Goal: Find specific page/section: Find specific page/section

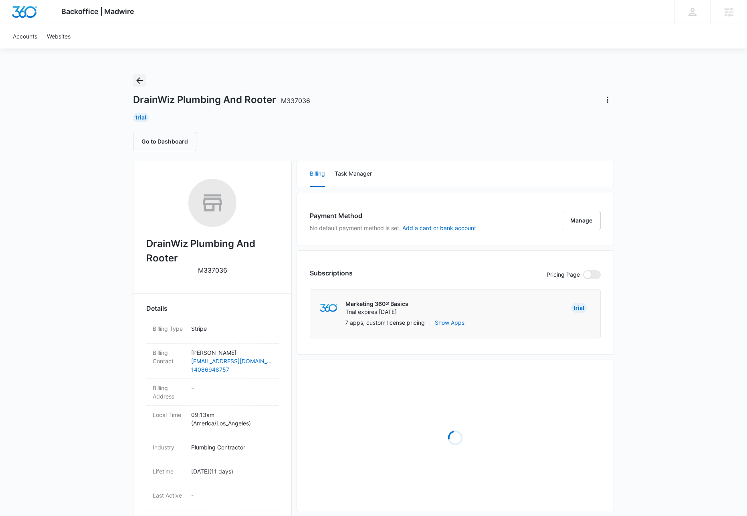
click at [139, 79] on icon "Back" at bounding box center [140, 81] width 10 height 10
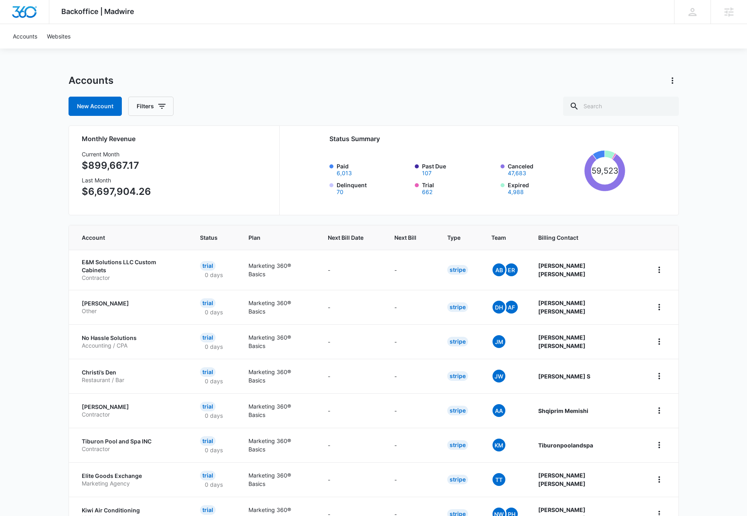
click at [530, 64] on div "Backoffice | Madwire Apps Settings KL Kyle Lewis kyle.lewis@marketing360.com My…" at bounding box center [373, 322] width 747 height 644
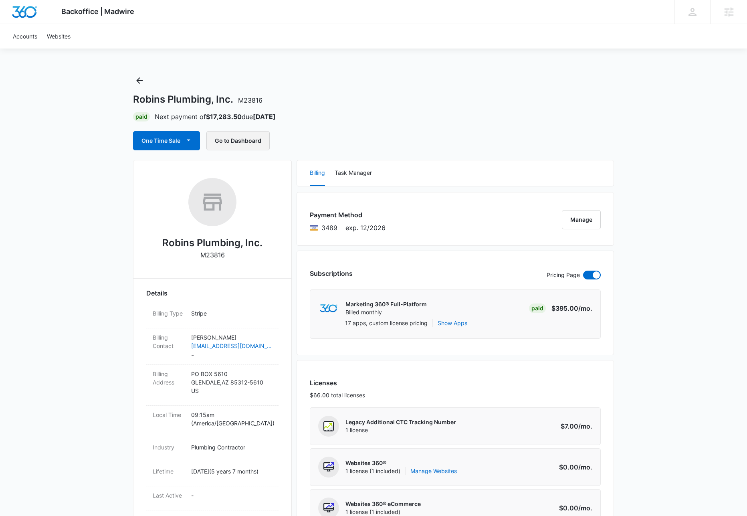
click at [232, 140] on button "Go to Dashboard" at bounding box center [237, 140] width 63 height 19
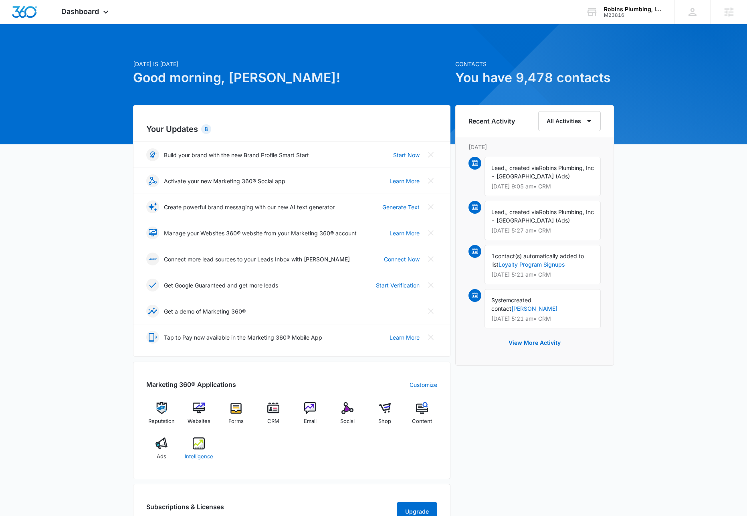
click at [201, 440] on img at bounding box center [199, 443] width 12 height 12
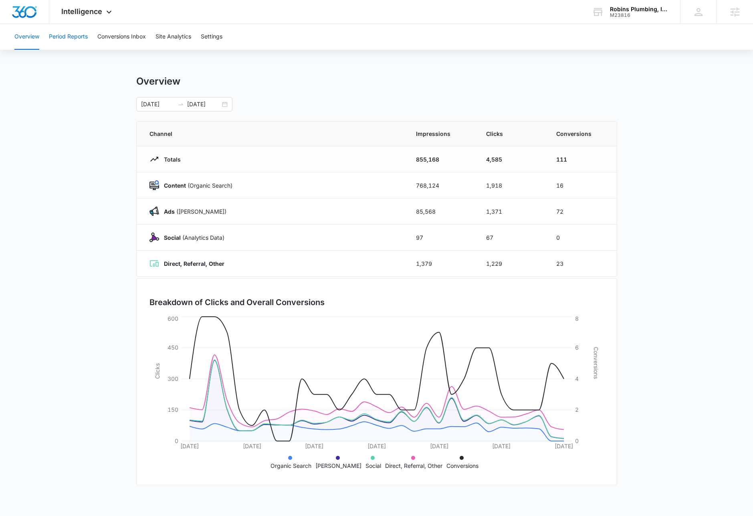
click at [57, 32] on button "Period Reports" at bounding box center [68, 37] width 39 height 26
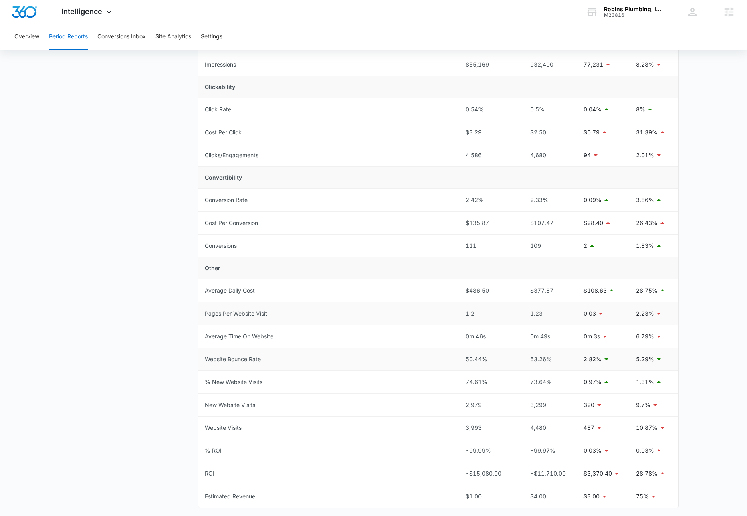
scroll to position [139, 0]
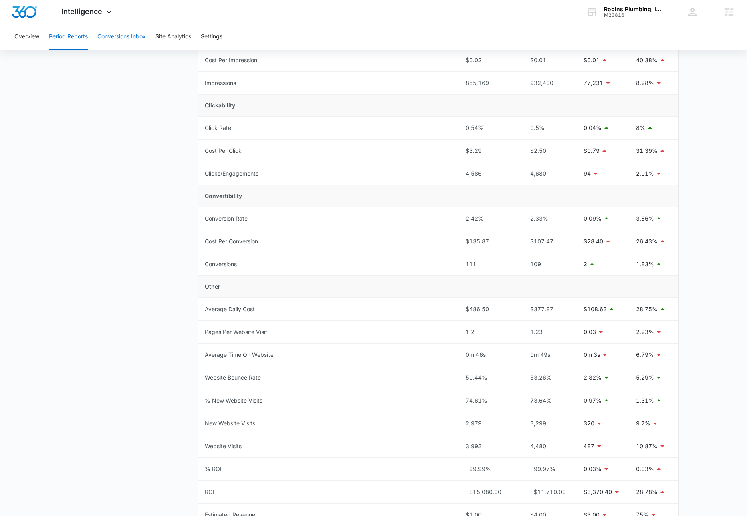
click at [137, 37] on button "Conversions Inbox" at bounding box center [121, 37] width 48 height 26
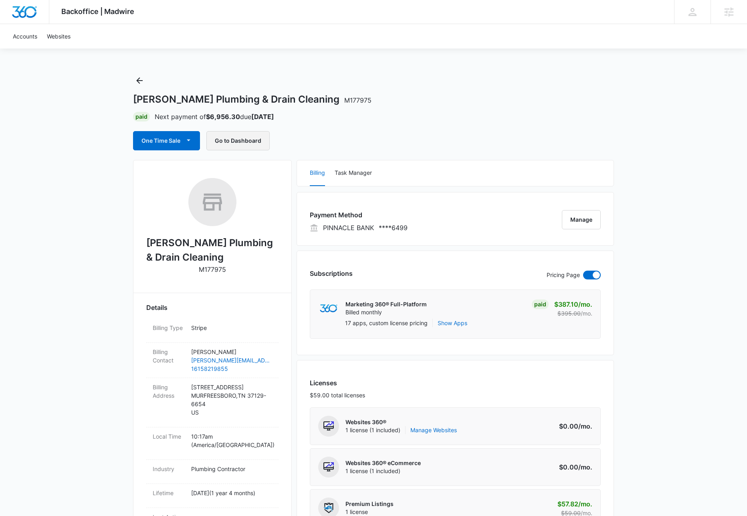
click at [229, 140] on button "Go to Dashboard" at bounding box center [237, 140] width 63 height 19
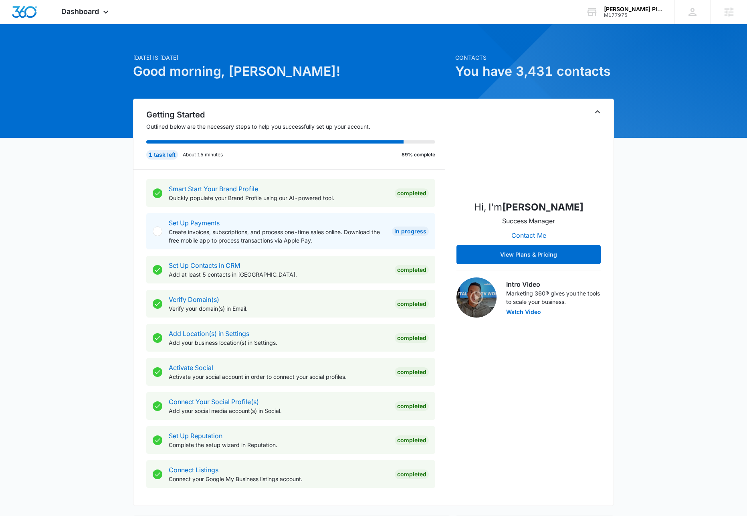
scroll to position [146, 0]
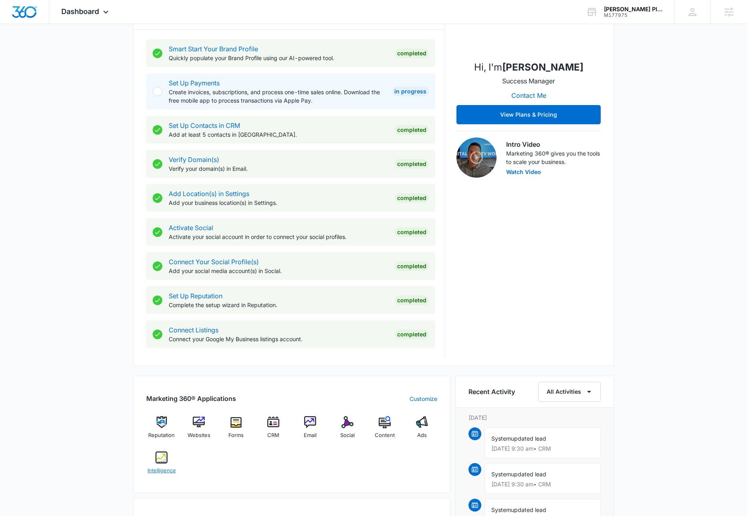
click at [159, 462] on img at bounding box center [161, 457] width 12 height 12
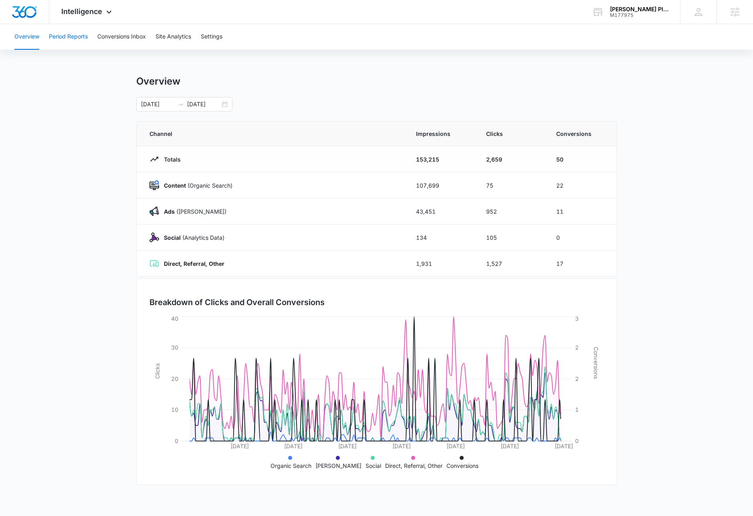
click at [78, 43] on button "Period Reports" at bounding box center [68, 37] width 39 height 26
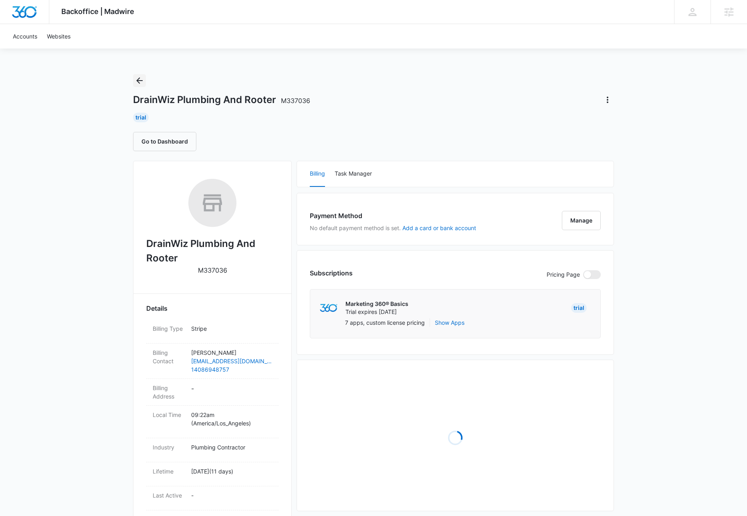
click at [139, 77] on icon "Back" at bounding box center [140, 81] width 10 height 10
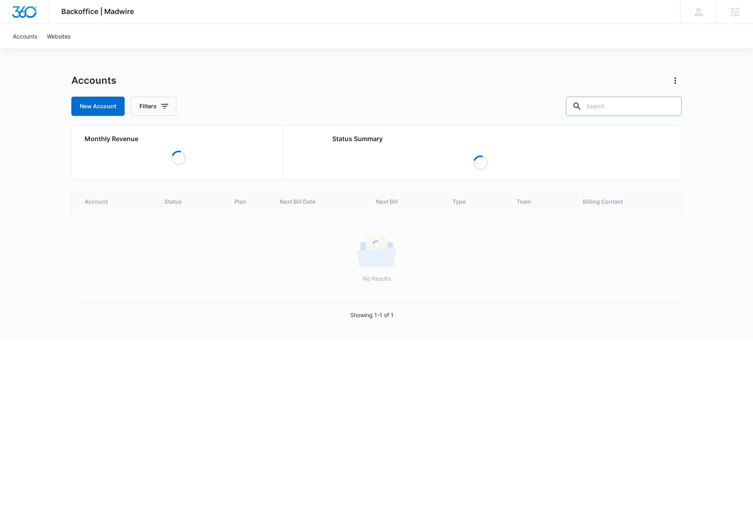
click at [626, 104] on input "text" at bounding box center [624, 106] width 116 height 19
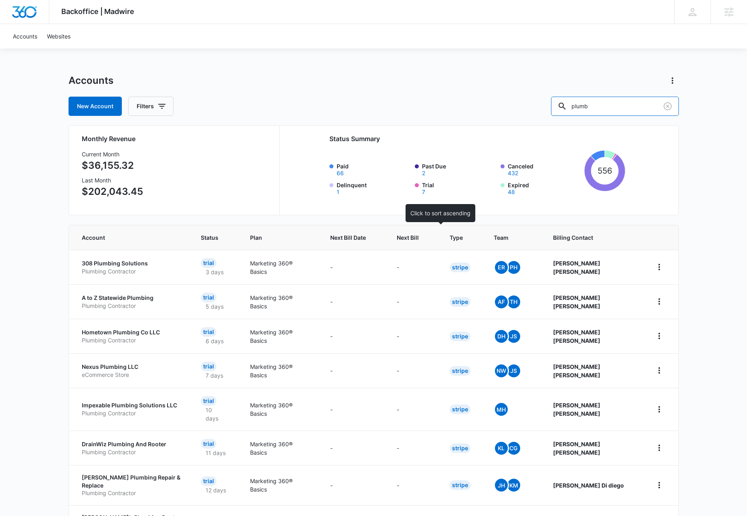
type input "plumb"
click at [419, 240] on span "Next Bill" at bounding box center [408, 237] width 22 height 8
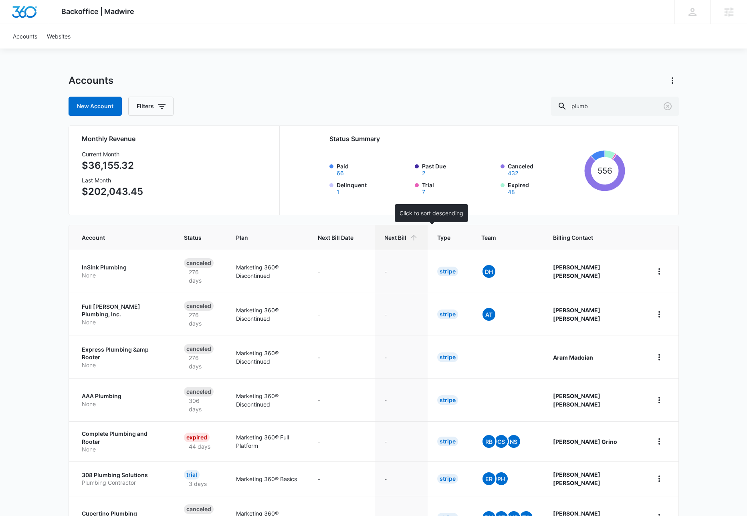
click at [418, 234] on icon at bounding box center [413, 237] width 8 height 8
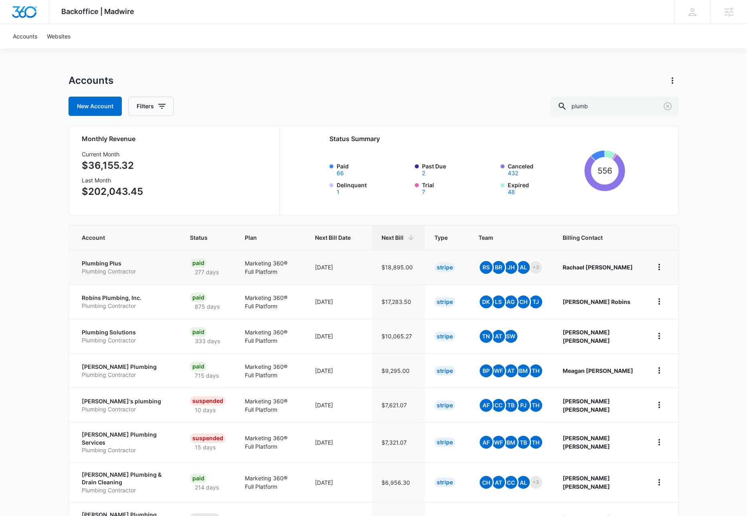
click at [107, 262] on p "Plumbing Plus" at bounding box center [126, 263] width 89 height 8
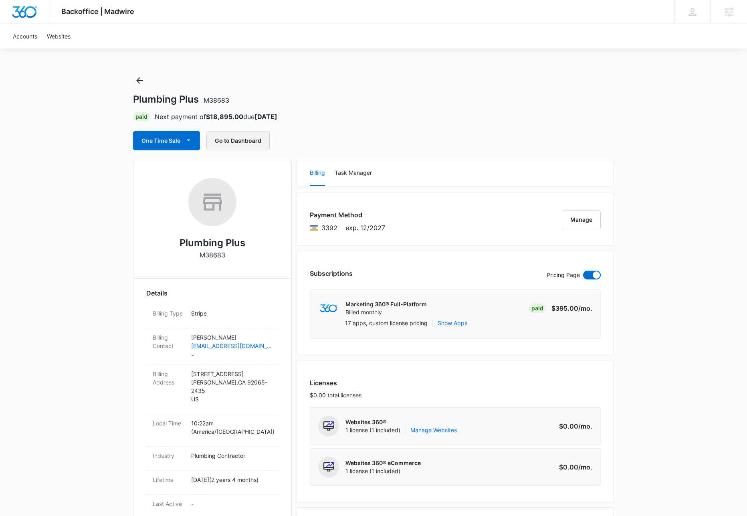
click at [230, 142] on button "Go to Dashboard" at bounding box center [237, 140] width 63 height 19
click at [139, 81] on icon "Back" at bounding box center [140, 81] width 10 height 10
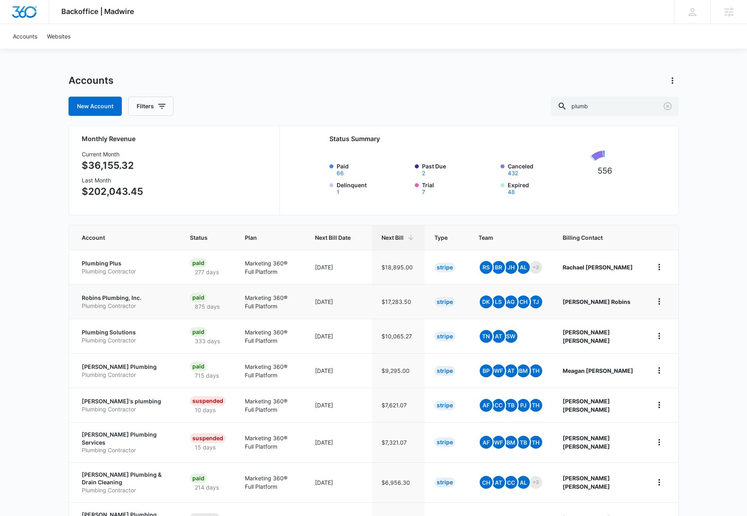
scroll to position [2, 0]
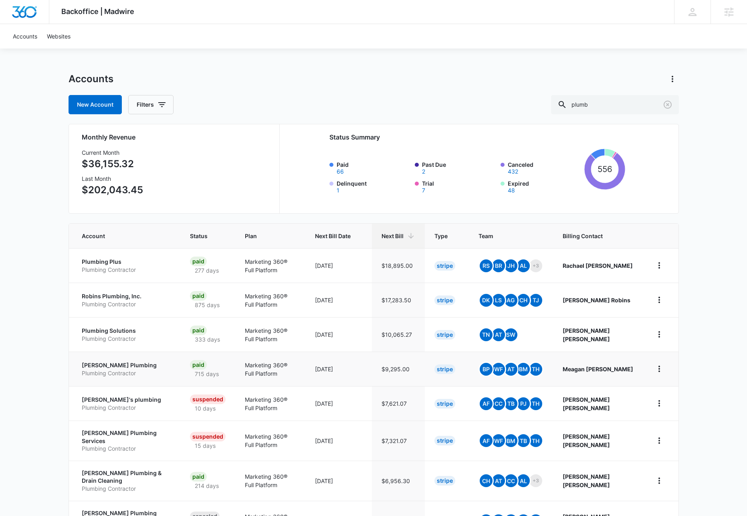
click at [120, 364] on p "[PERSON_NAME] Plumbing" at bounding box center [126, 365] width 89 height 8
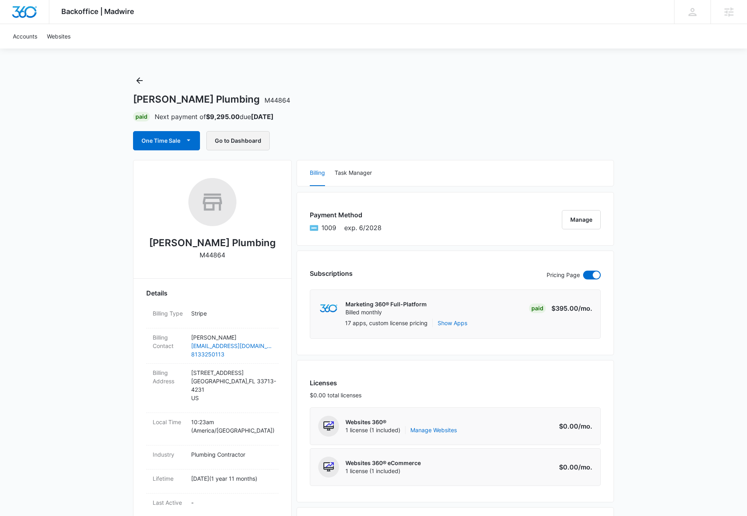
click at [235, 136] on button "Go to Dashboard" at bounding box center [237, 140] width 63 height 19
click at [202, 244] on h2 "James K Hafke Plumbing" at bounding box center [212, 243] width 127 height 14
copy h2 "James K Hafke Plumbing"
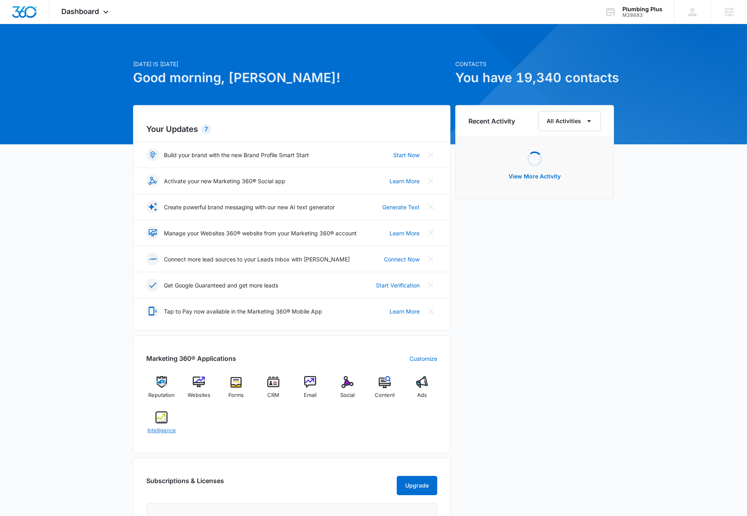
click at [157, 415] on img at bounding box center [161, 417] width 12 height 12
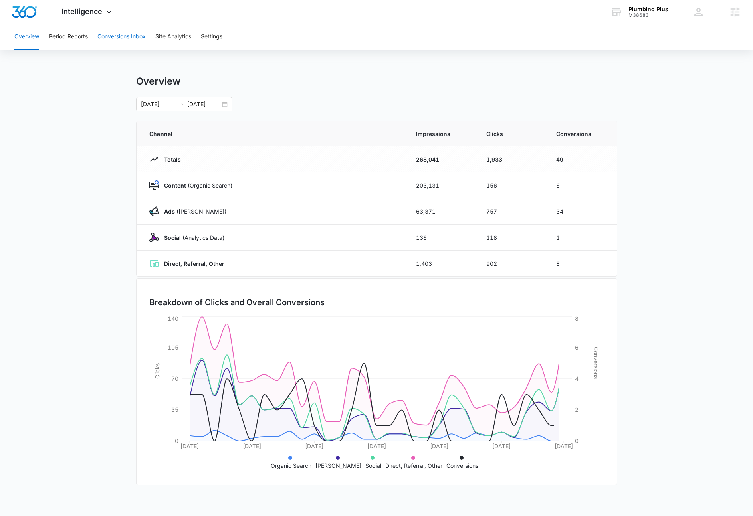
click at [123, 38] on button "Conversions Inbox" at bounding box center [121, 37] width 48 height 26
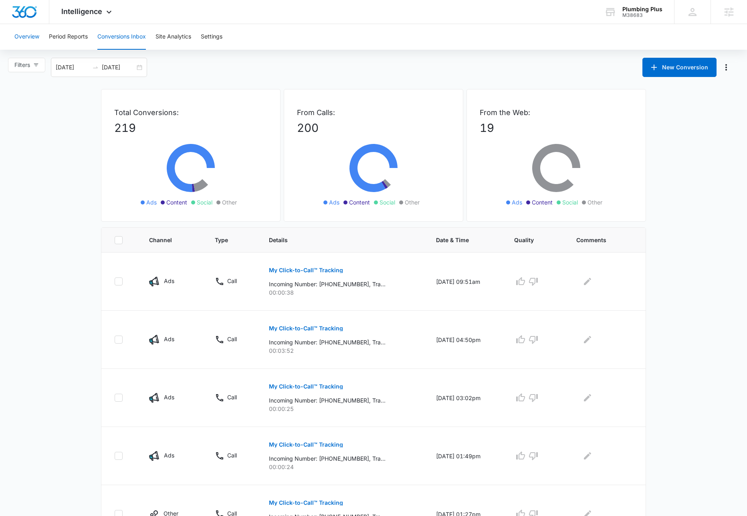
click at [19, 35] on button "Overview" at bounding box center [26, 37] width 25 height 26
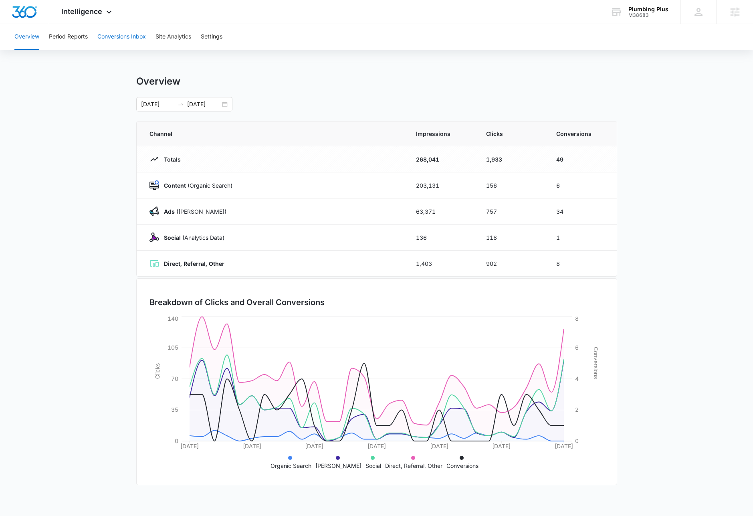
click at [114, 35] on button "Conversions Inbox" at bounding box center [121, 37] width 48 height 26
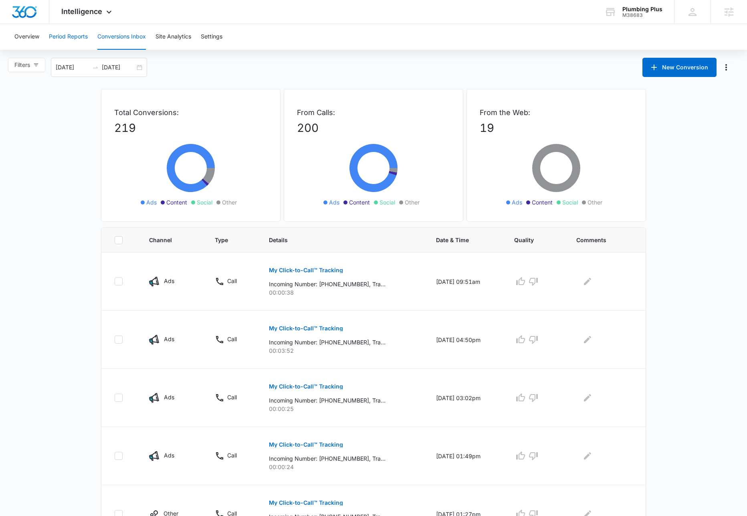
click at [75, 39] on button "Period Reports" at bounding box center [68, 37] width 39 height 26
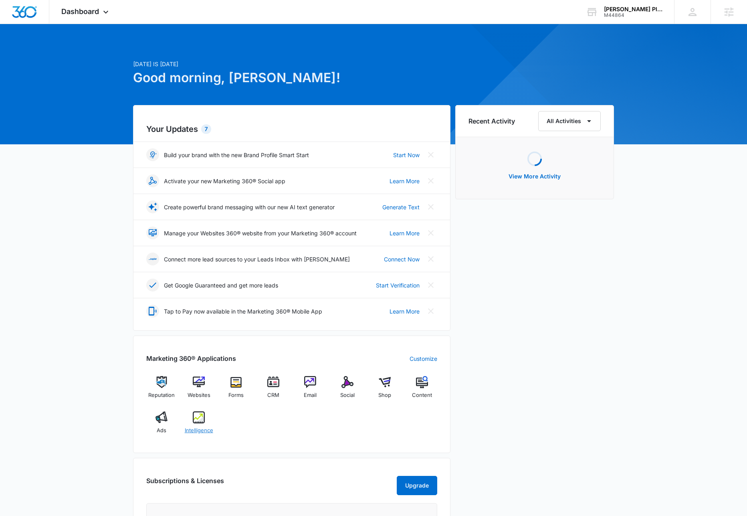
click at [191, 421] on div "Intelligence" at bounding box center [198, 425] width 31 height 29
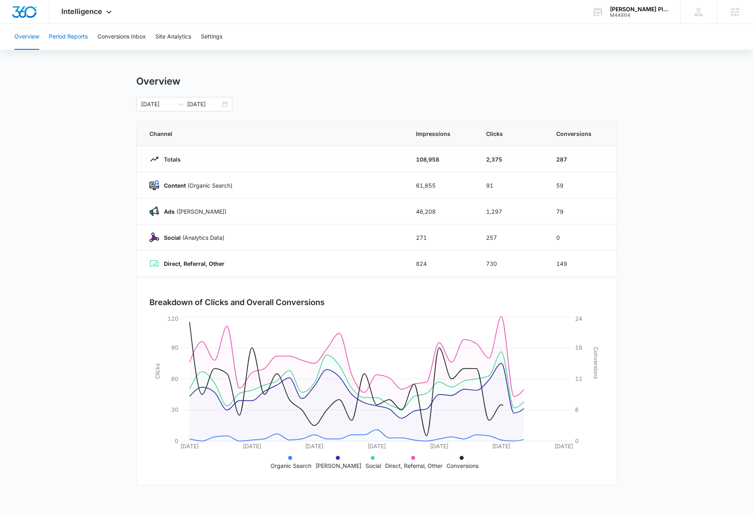
click at [76, 33] on button "Period Reports" at bounding box center [68, 37] width 39 height 26
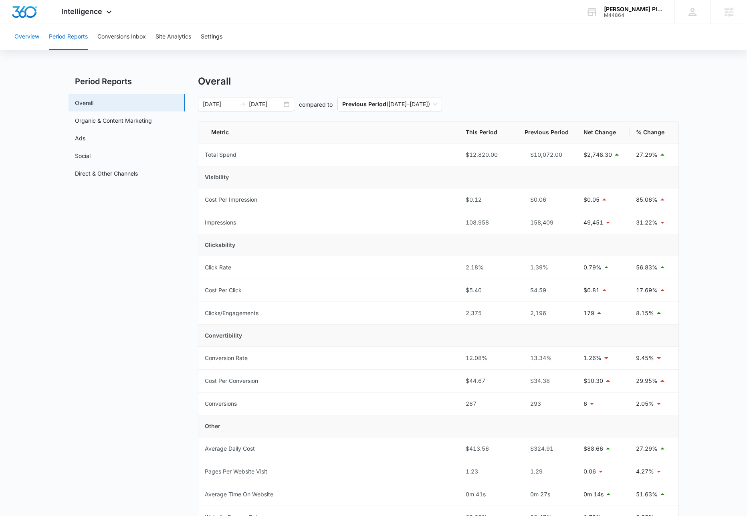
click at [19, 36] on button "Overview" at bounding box center [26, 37] width 25 height 26
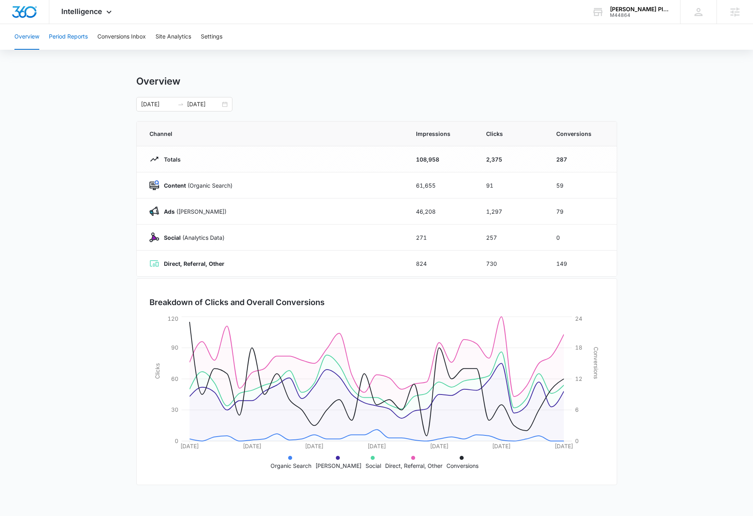
click at [75, 36] on button "Period Reports" at bounding box center [68, 37] width 39 height 26
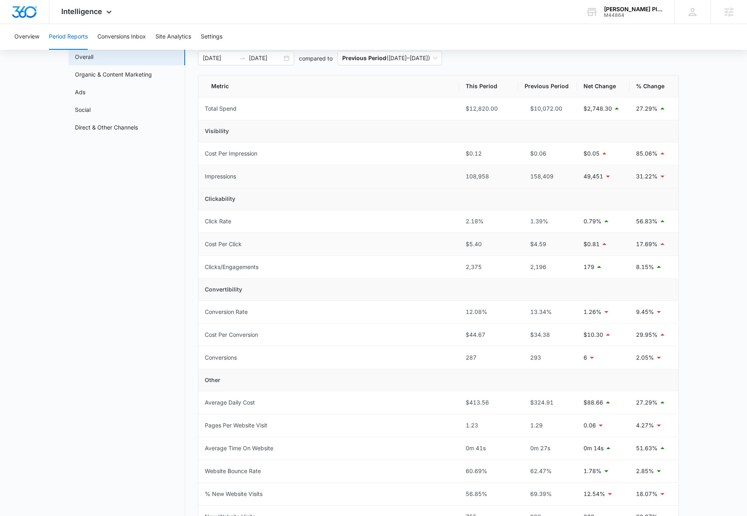
scroll to position [89, 0]
